Goal: Task Accomplishment & Management: Use online tool/utility

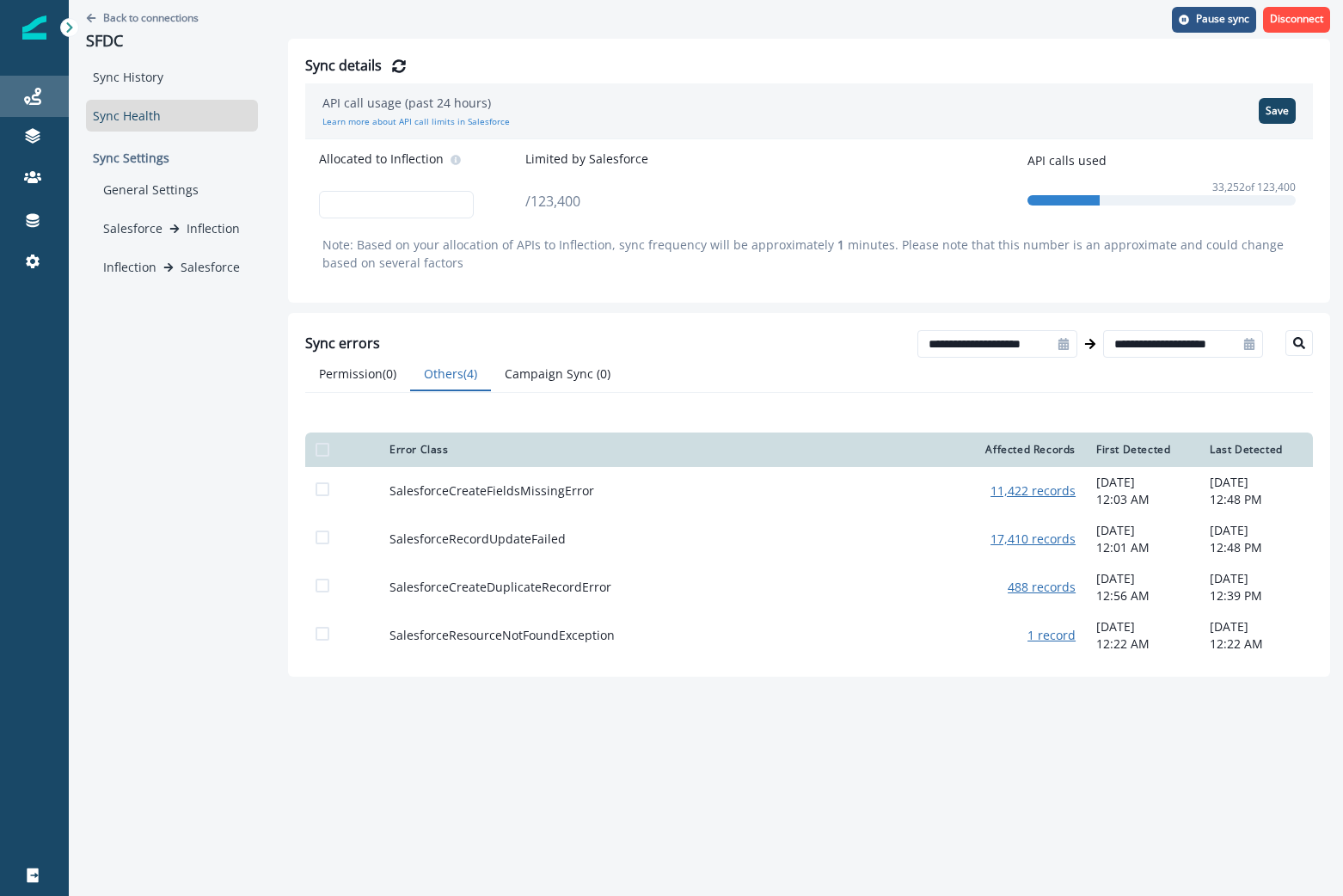
click at [42, 84] on link "Journeys" at bounding box center [34, 96] width 69 height 42
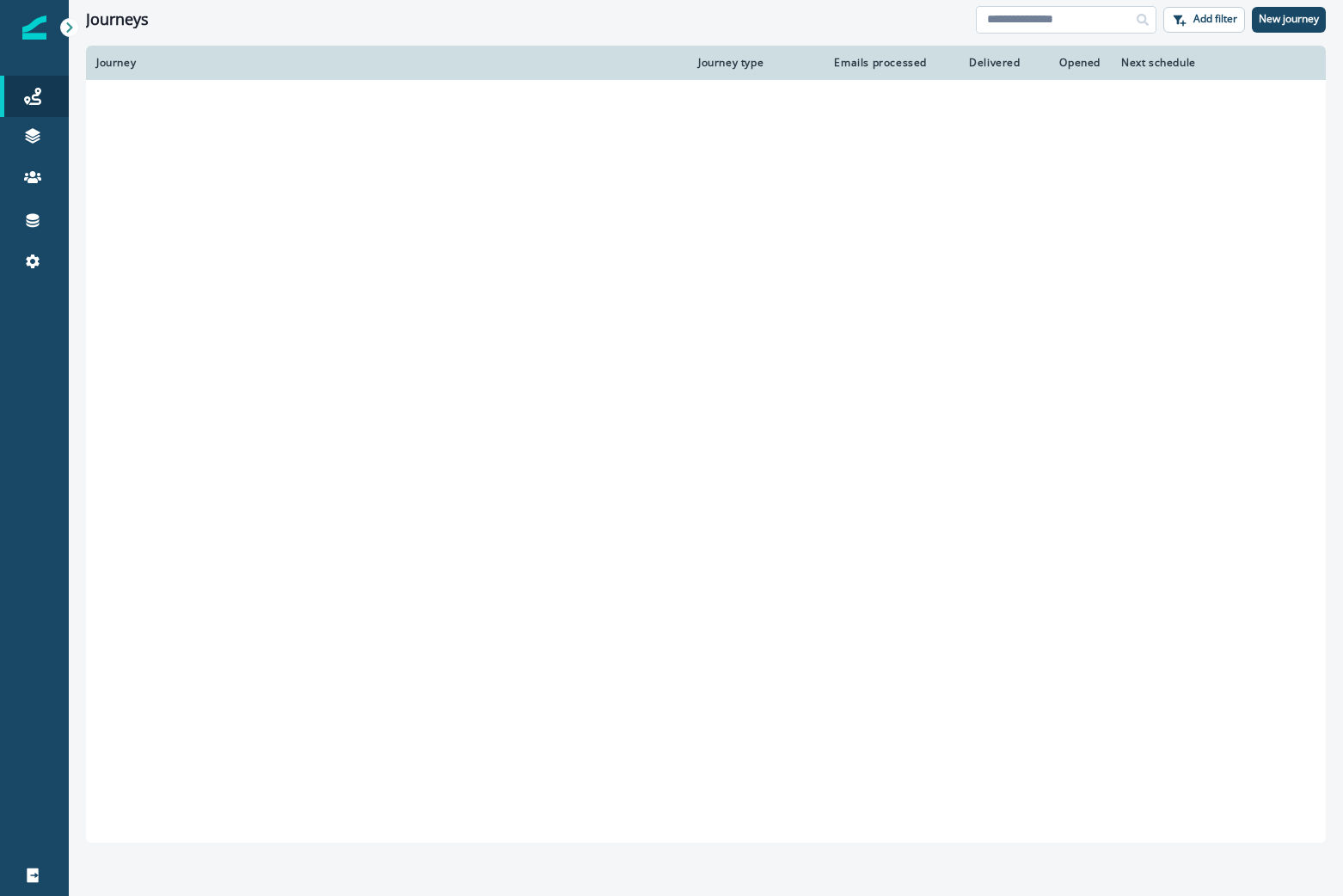
click at [1006, 12] on input at bounding box center [1067, 20] width 181 height 28
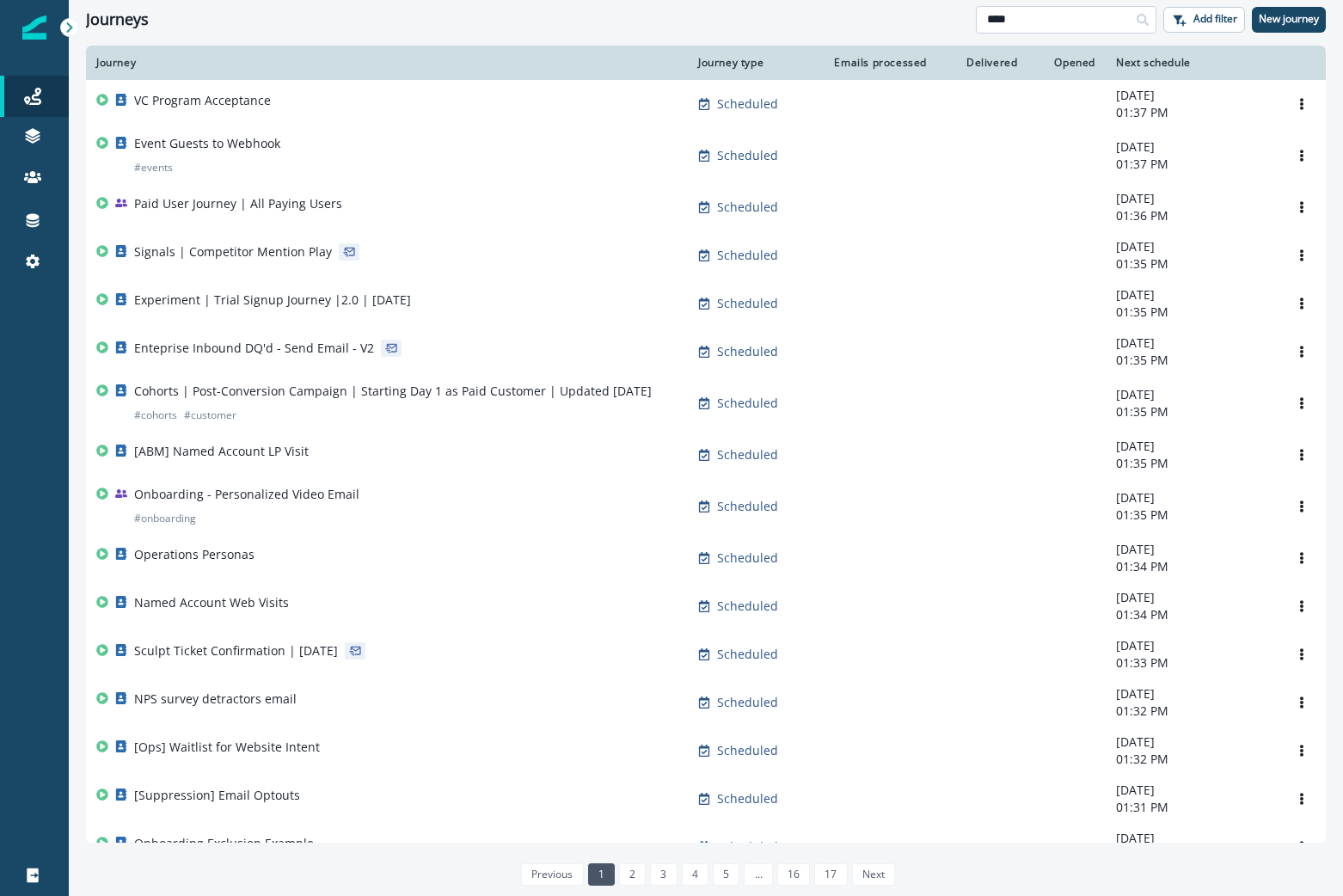
type input "****"
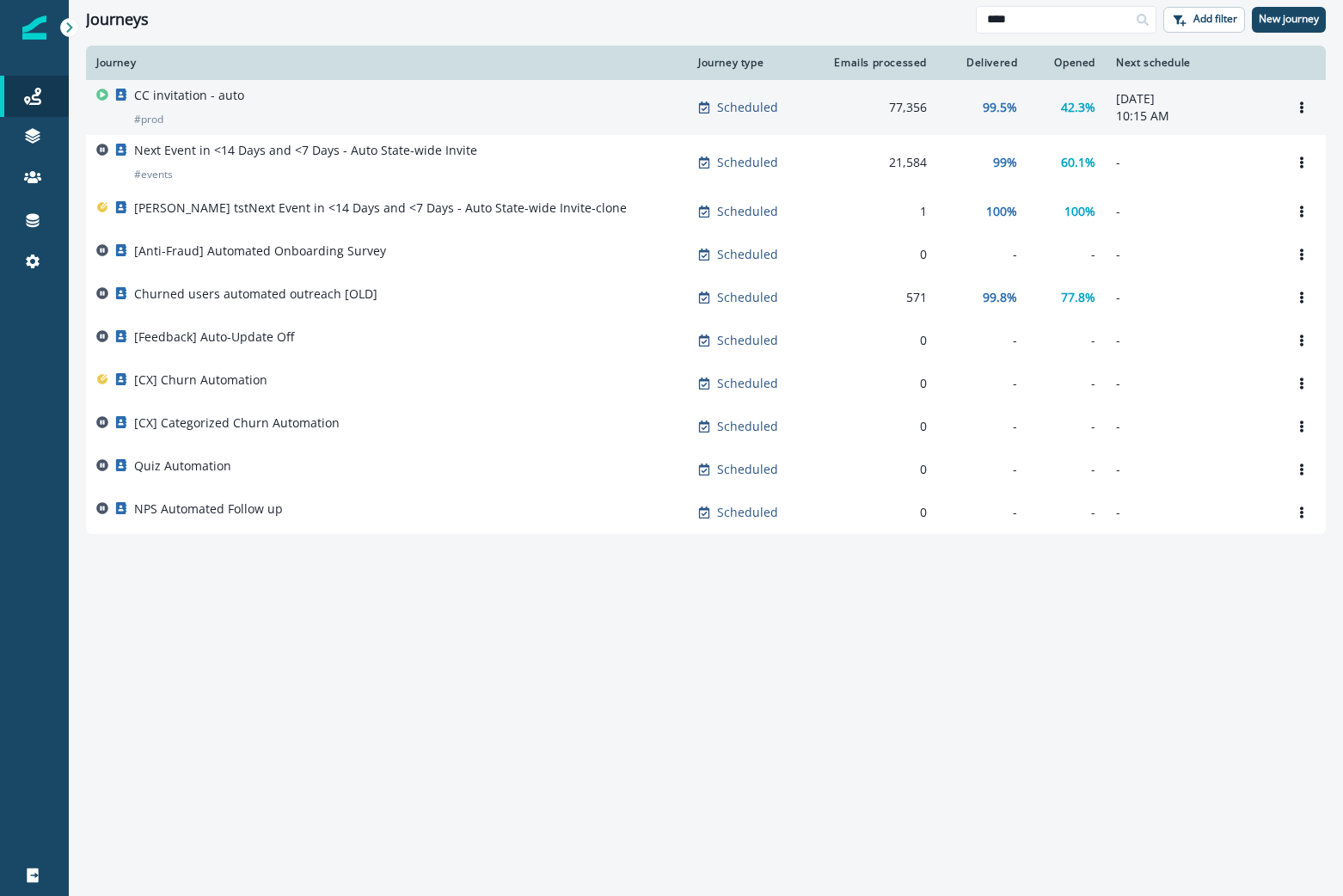
click at [281, 102] on div "CC invitation - auto # prod" at bounding box center [386, 107] width 581 height 42
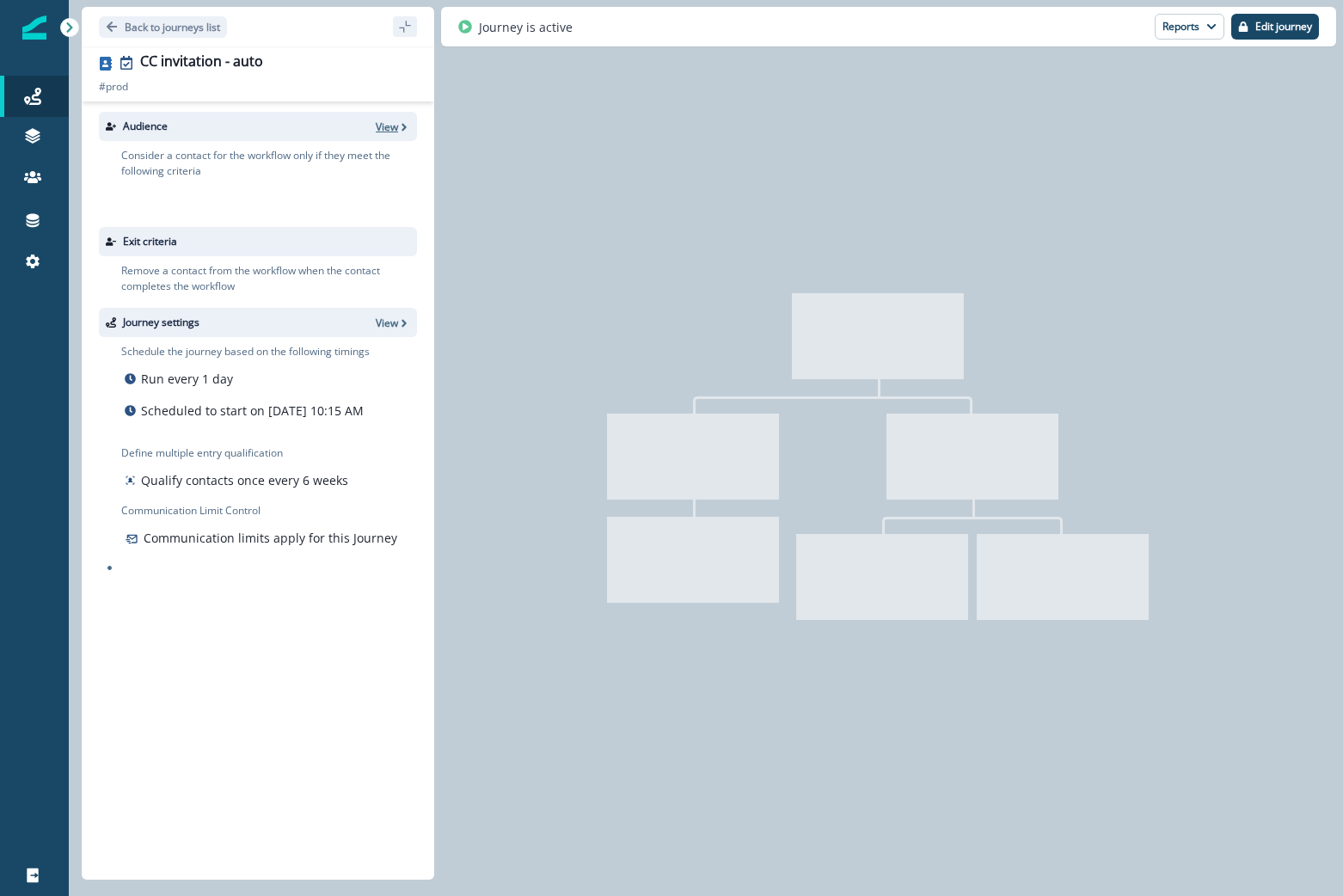
click at [394, 126] on p "View" at bounding box center [386, 126] width 23 height 15
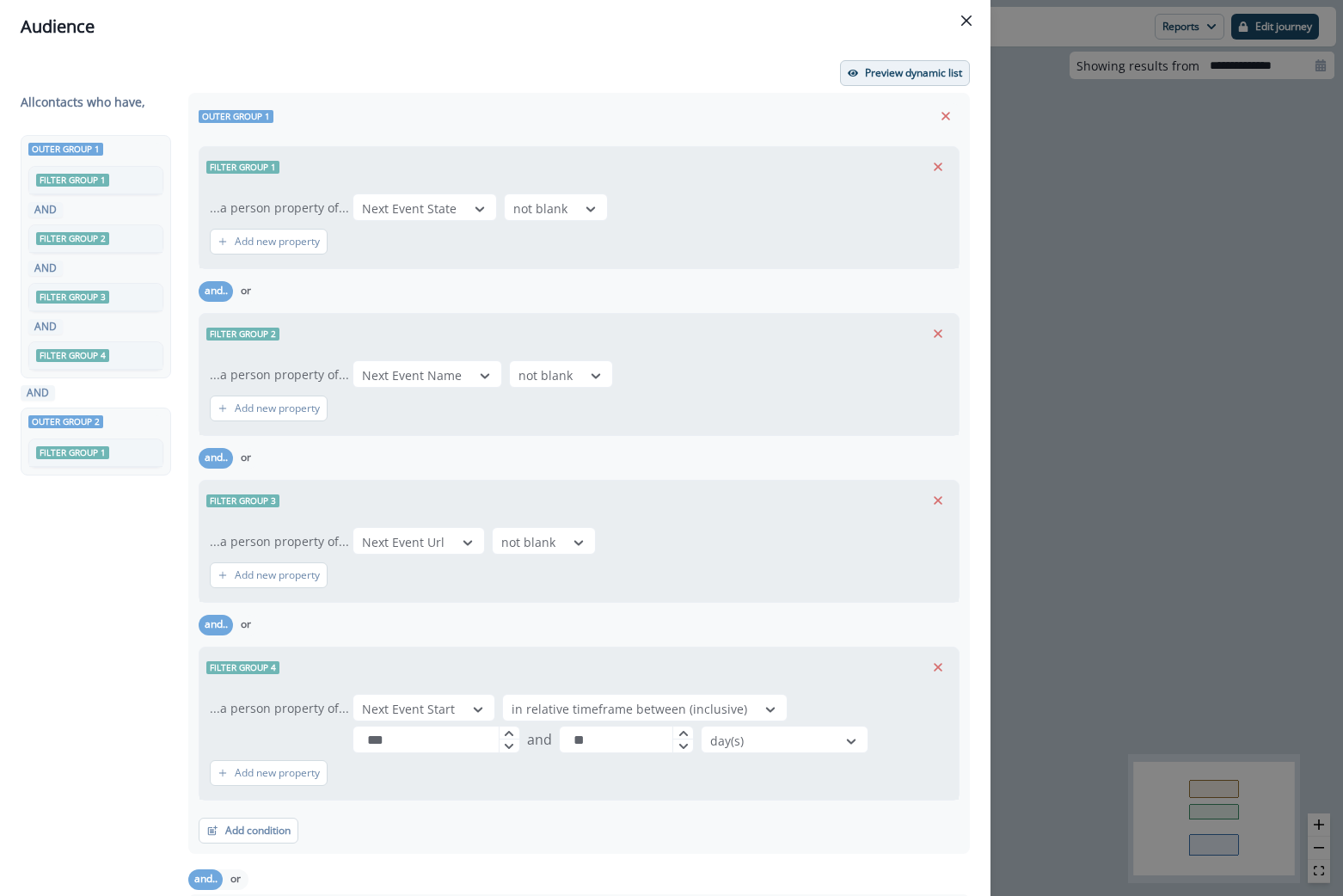
click at [872, 80] on button "Preview dynamic list" at bounding box center [905, 74] width 130 height 26
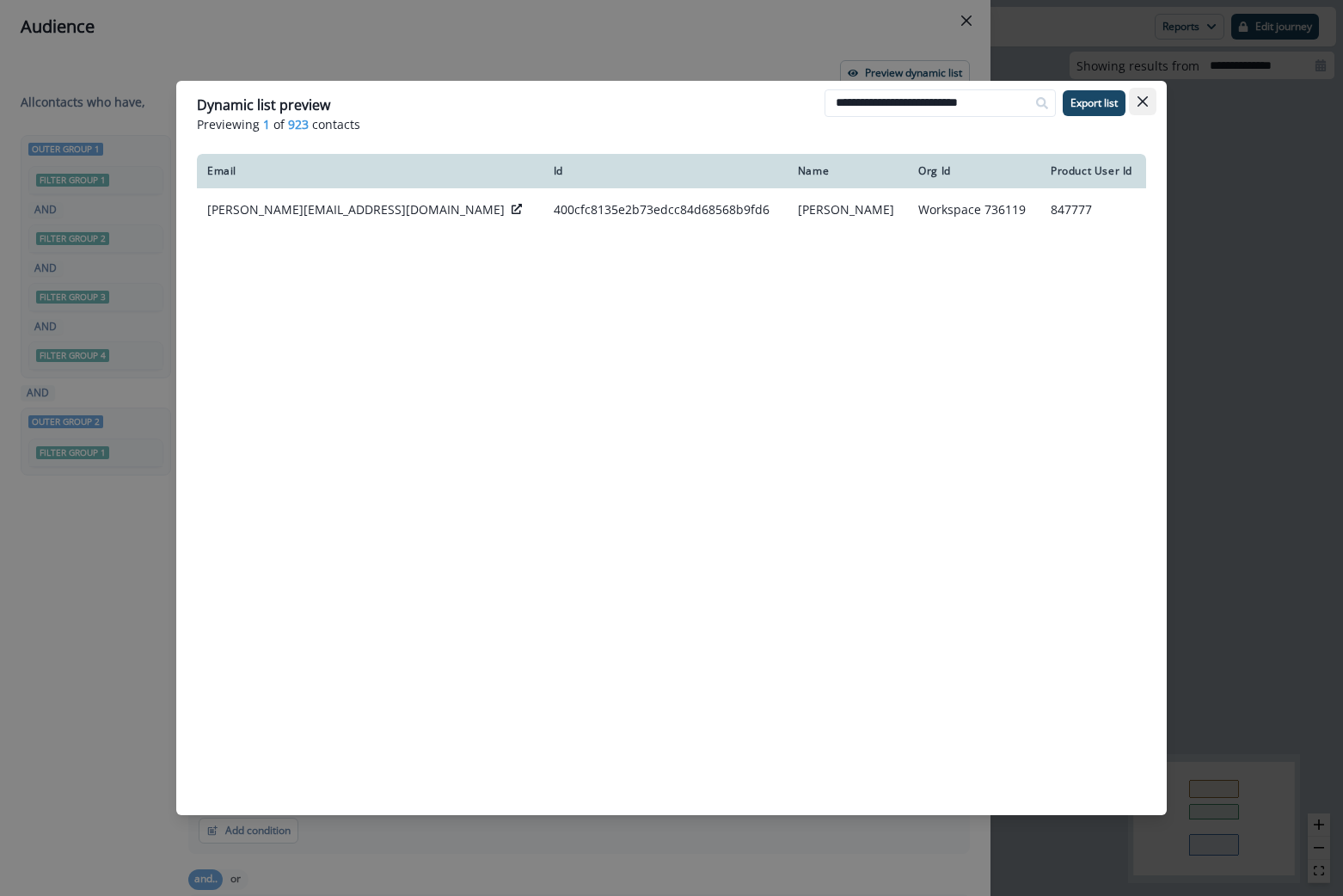
type input "**********"
click at [1150, 99] on button "Close" at bounding box center [1143, 101] width 28 height 28
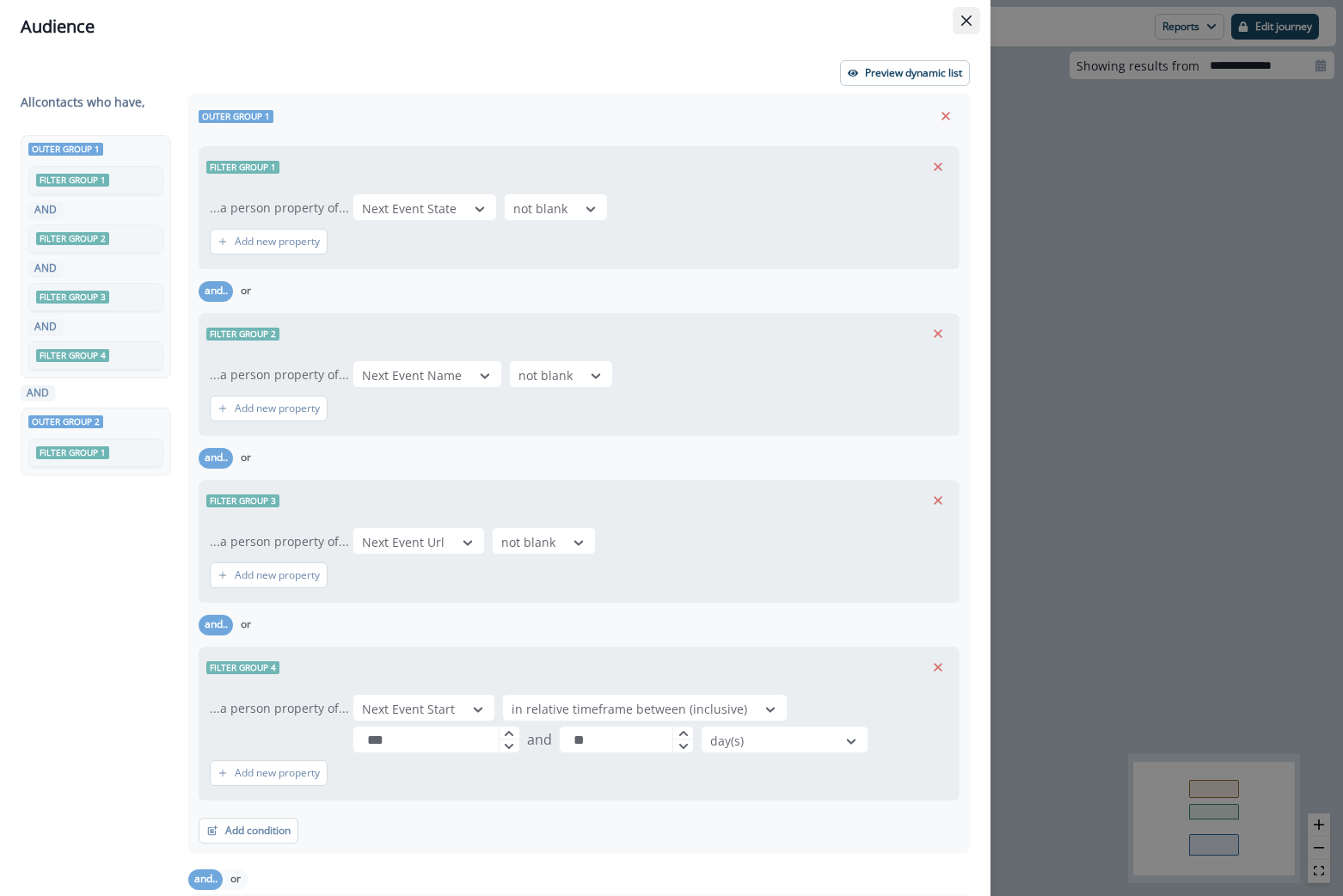
click at [971, 24] on button "Close" at bounding box center [967, 21] width 28 height 28
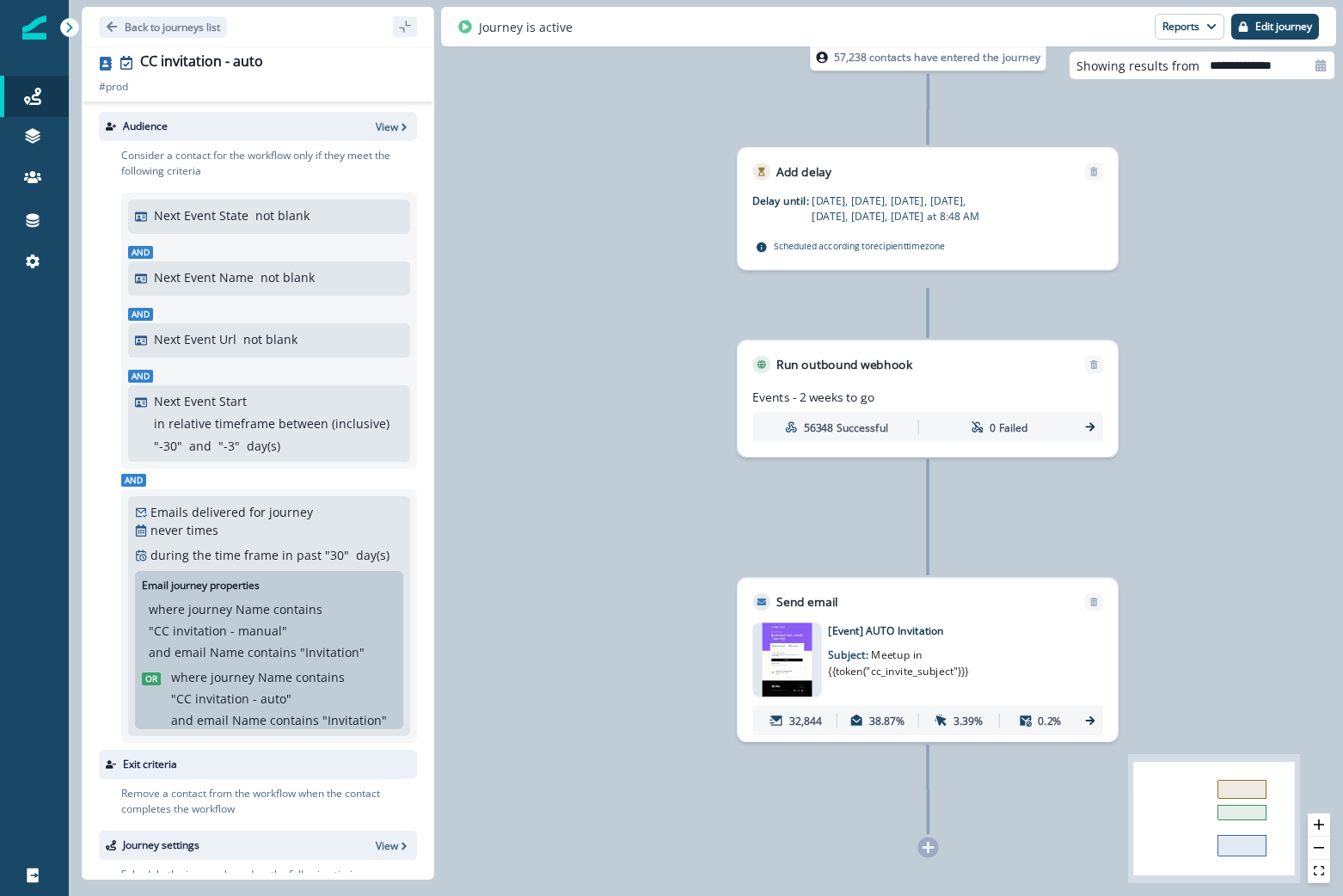
drag, startPoint x: 888, startPoint y: 102, endPoint x: 1106, endPoint y: 103, distance: 218.0
click at [1110, 104] on div "57,238 contacts have entered the journey Add delay Delay until: [DATE], [DATE],…" at bounding box center [705, 448] width 1274 height 896
